Goal: Navigation & Orientation: Find specific page/section

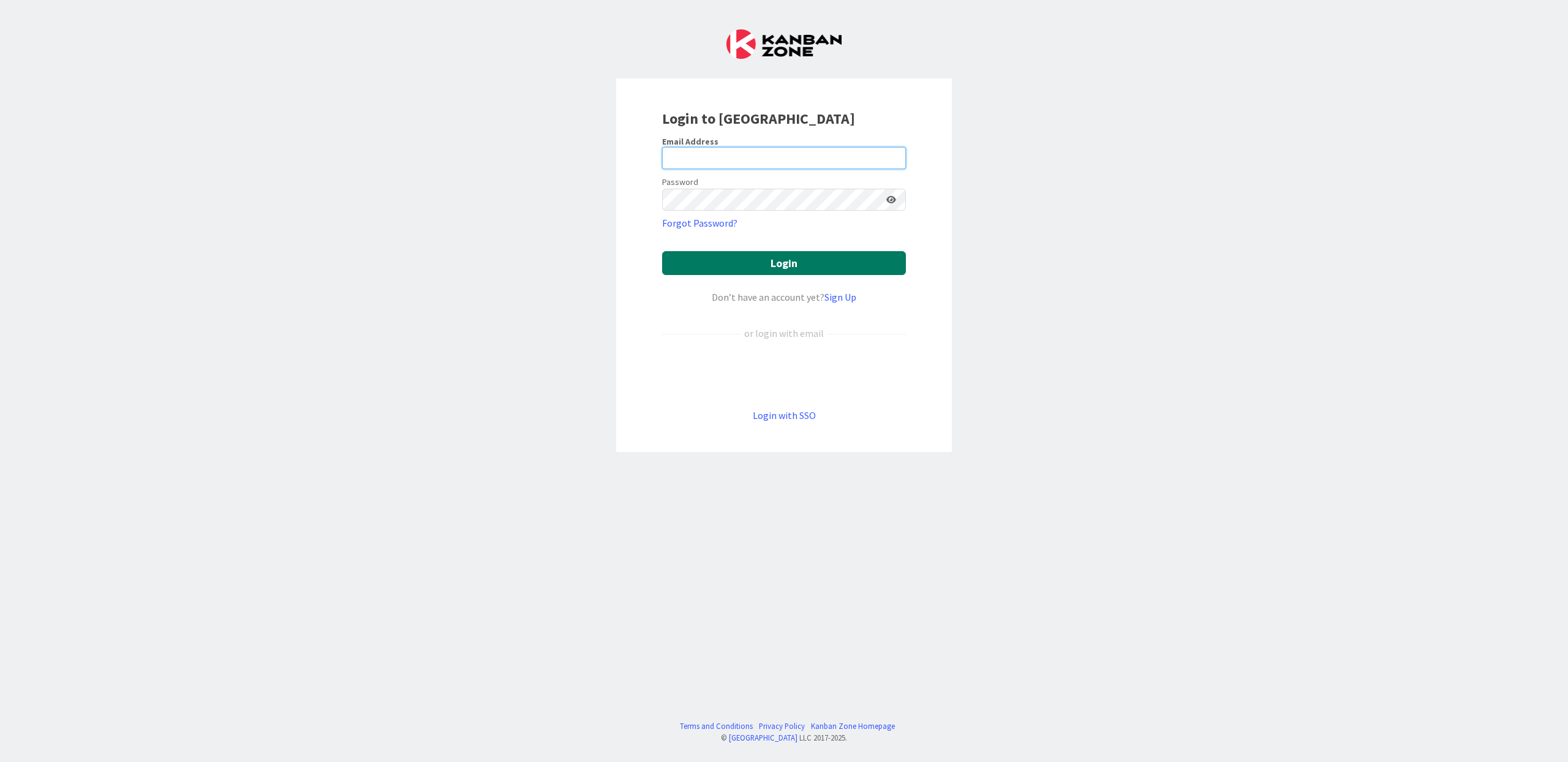
type input "[EMAIL_ADDRESS][DOMAIN_NAME]"
click at [805, 262] on button "Login" at bounding box center [784, 263] width 243 height 24
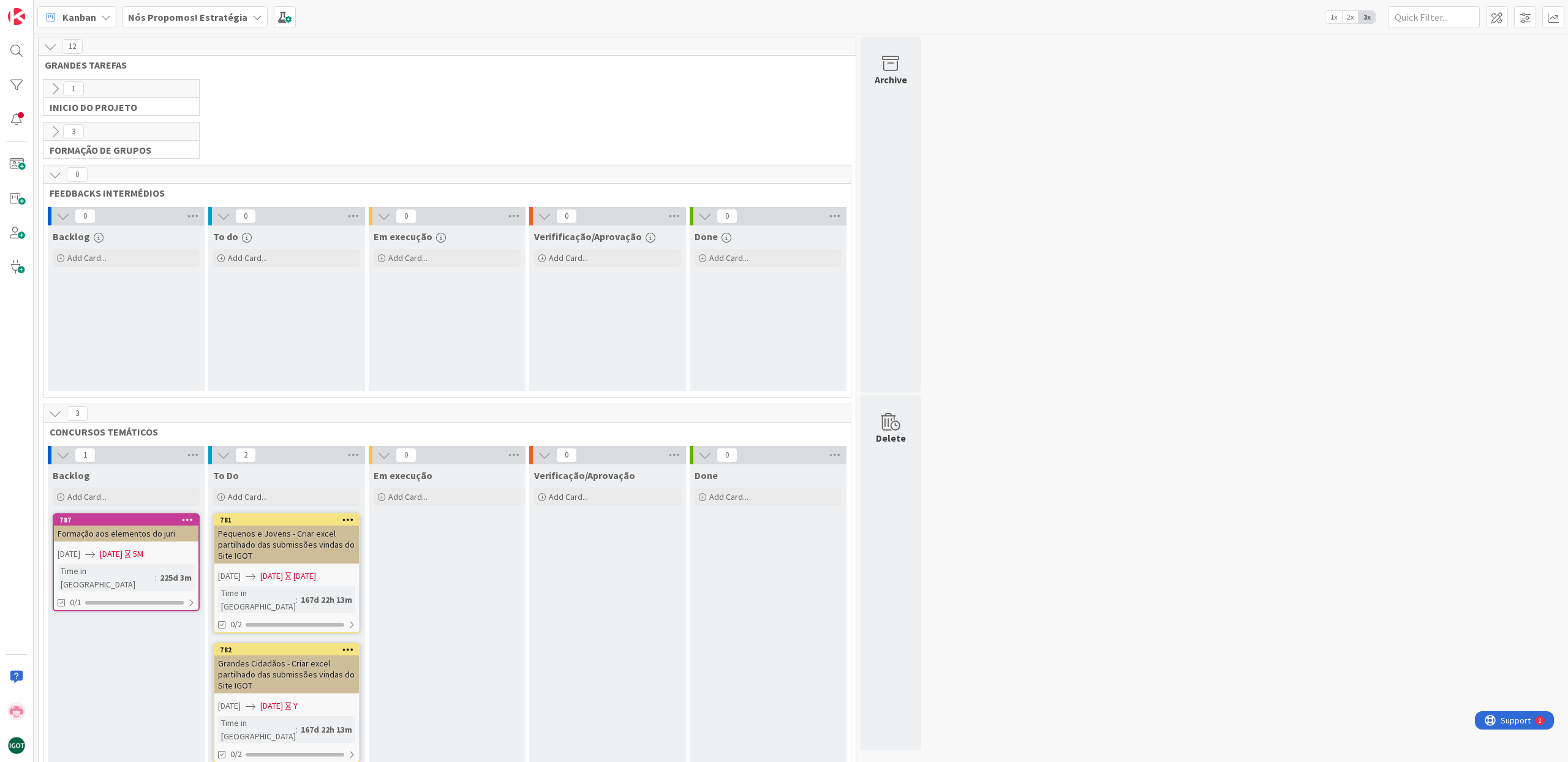
click at [239, 16] on div "Nós Propomos! Estratégia" at bounding box center [195, 17] width 145 height 22
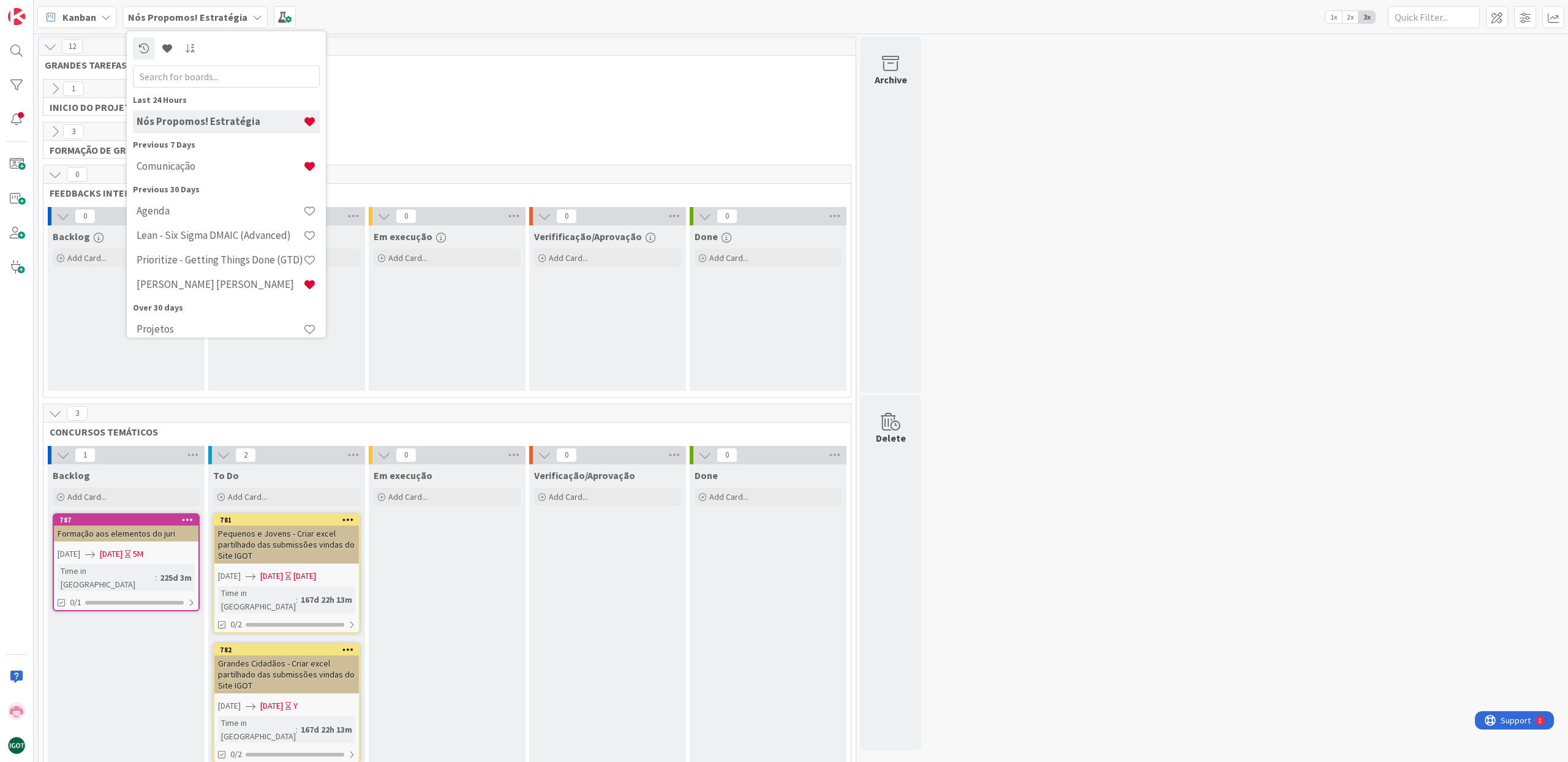
scroll to position [11, 0]
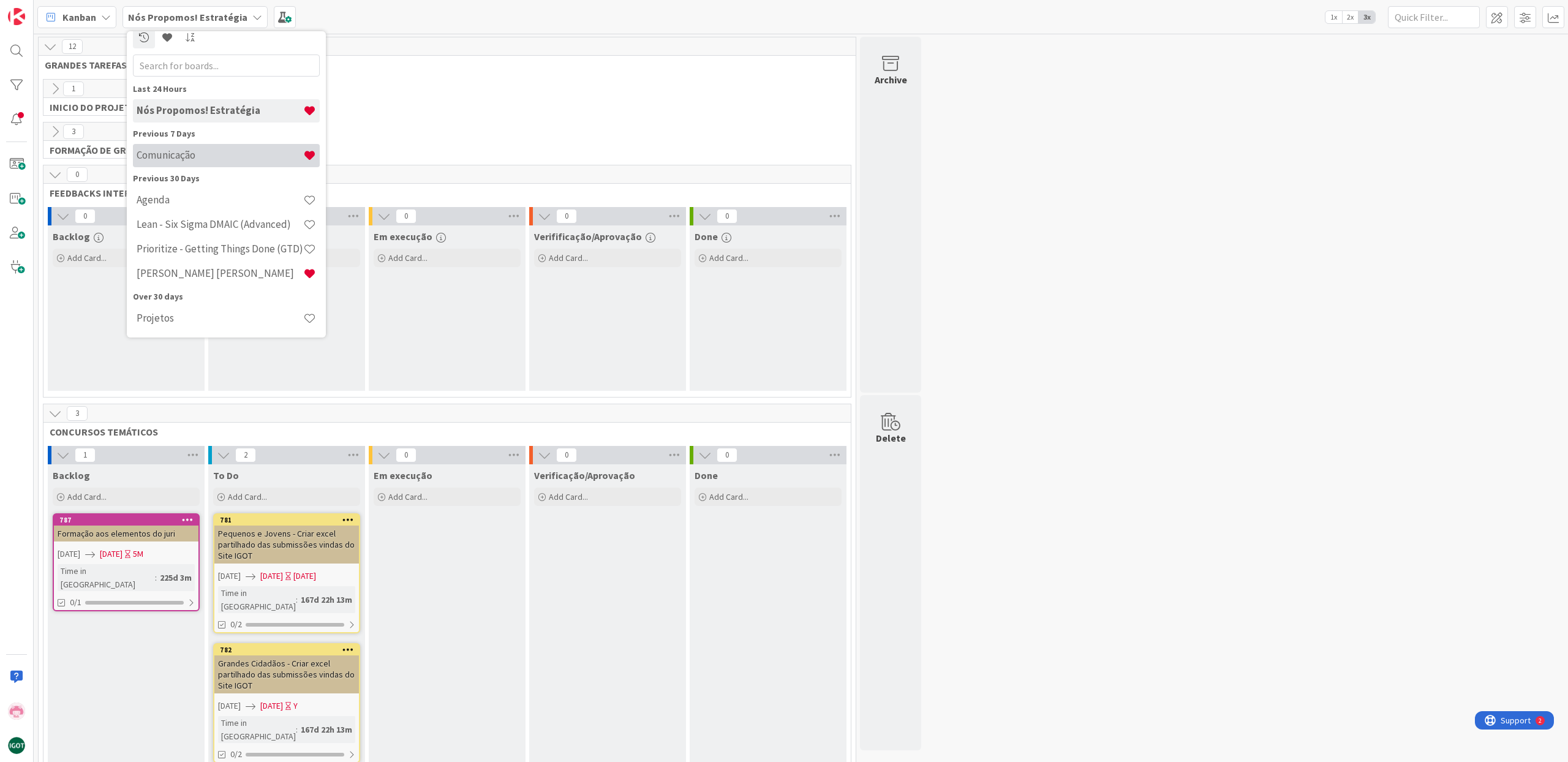
click at [210, 161] on h4 "Comunicação" at bounding box center [219, 155] width 167 height 12
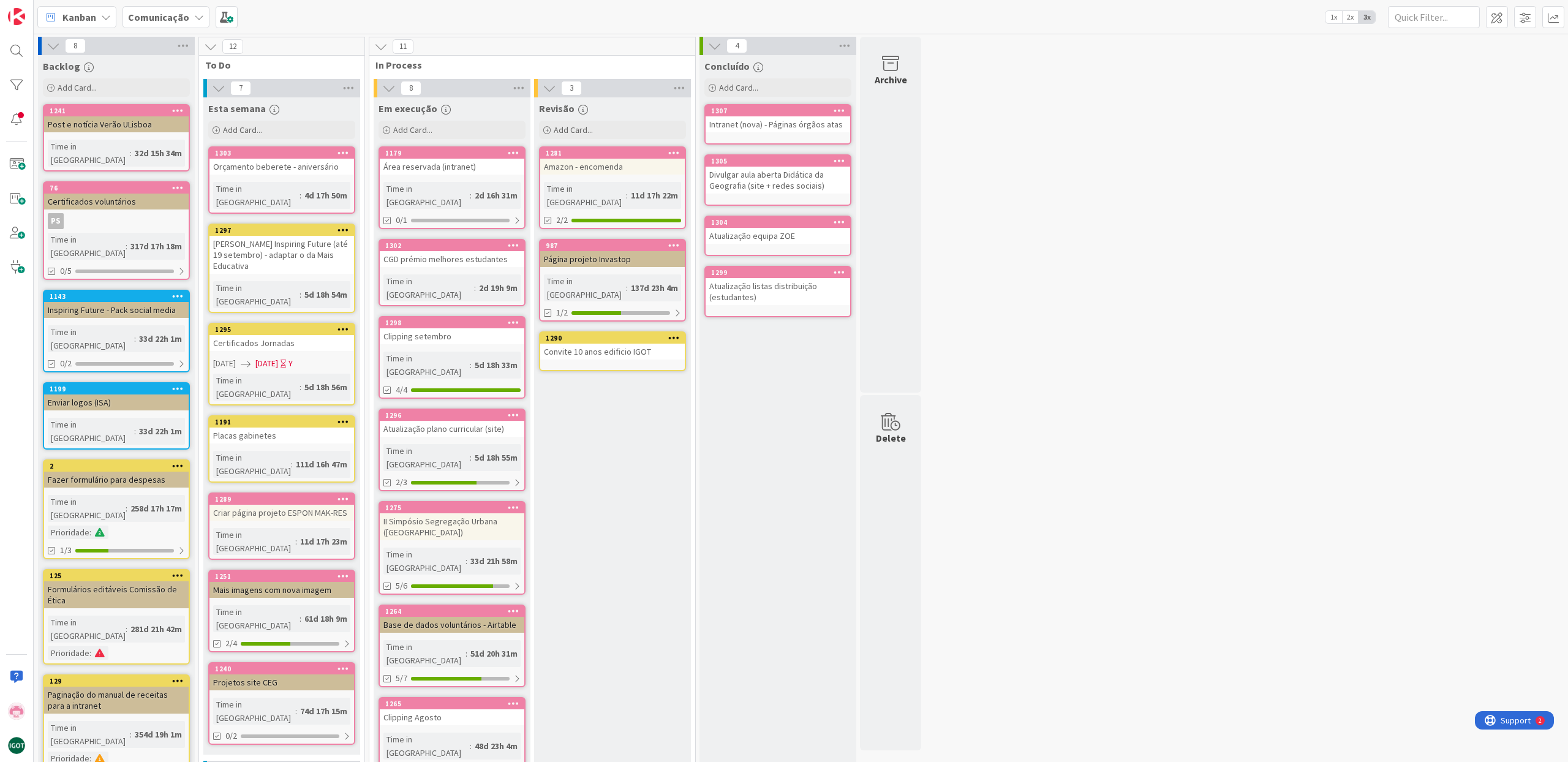
click at [175, 292] on icon at bounding box center [177, 296] width 11 height 9
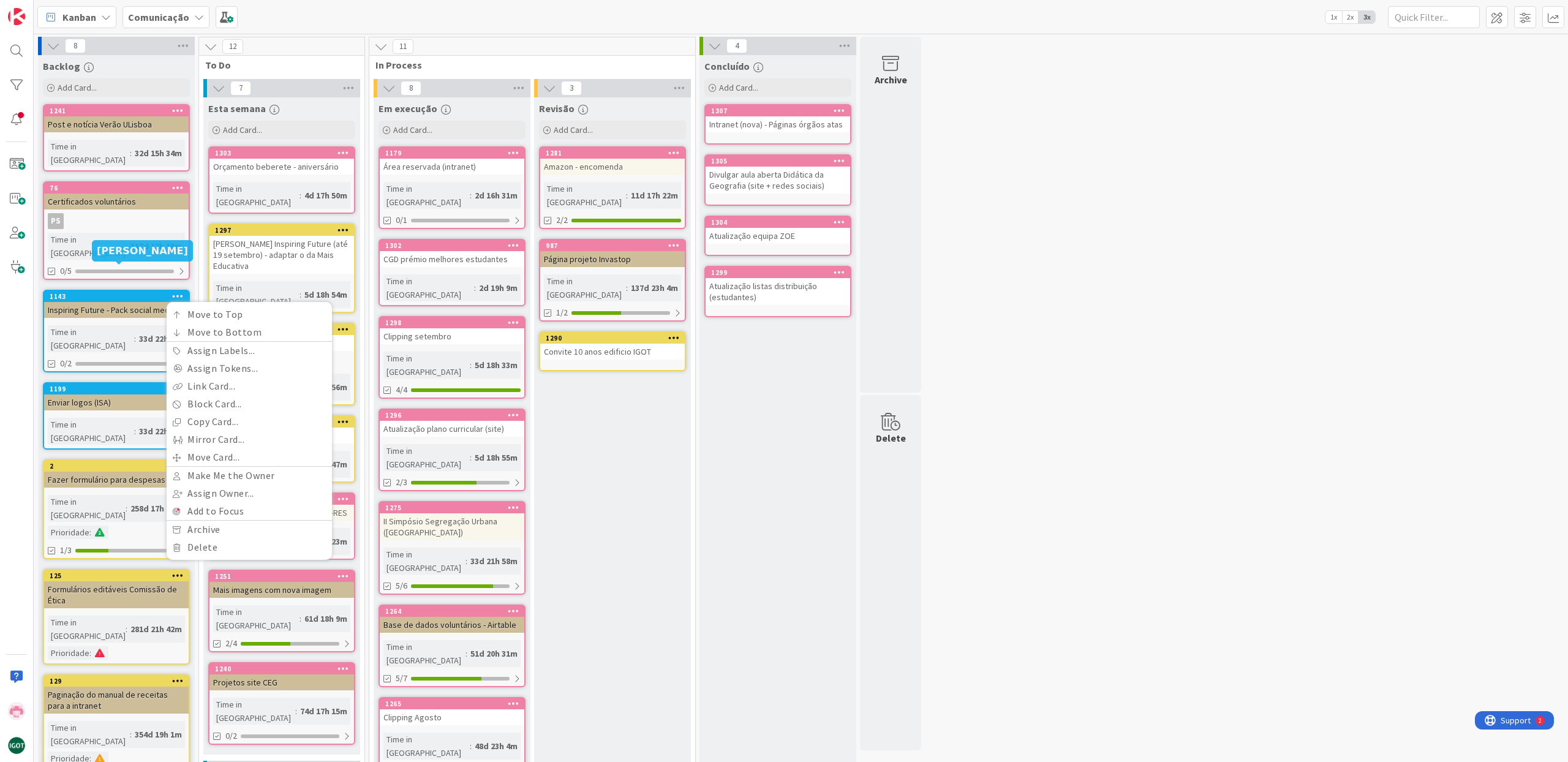
click at [100, 293] on div "1143" at bounding box center [119, 297] width 139 height 9
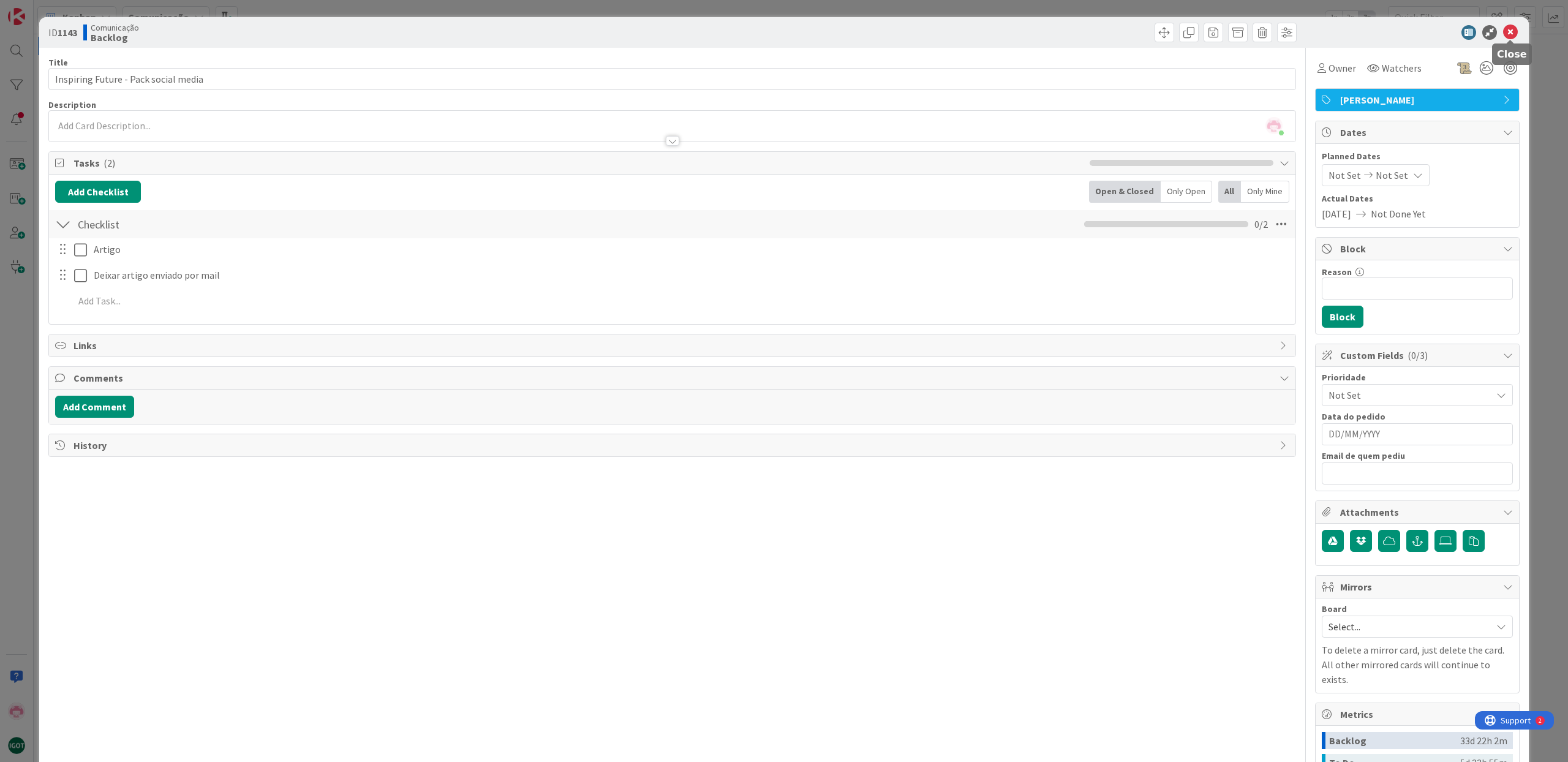
click at [1510, 32] on icon at bounding box center [1510, 32] width 15 height 15
